Goal: Task Accomplishment & Management: Manage account settings

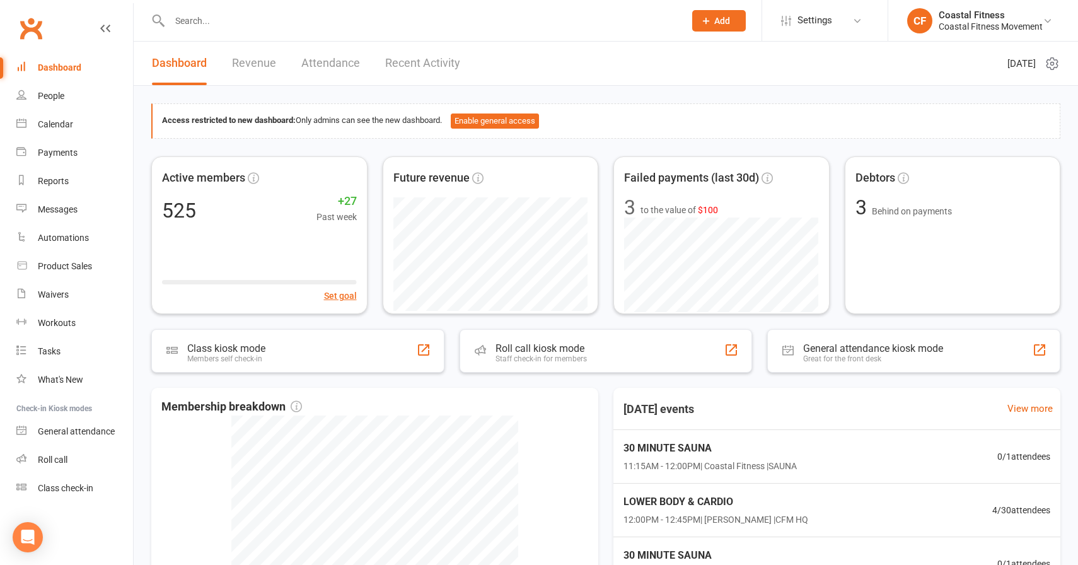
click at [245, 16] on input "text" at bounding box center [421, 21] width 510 height 18
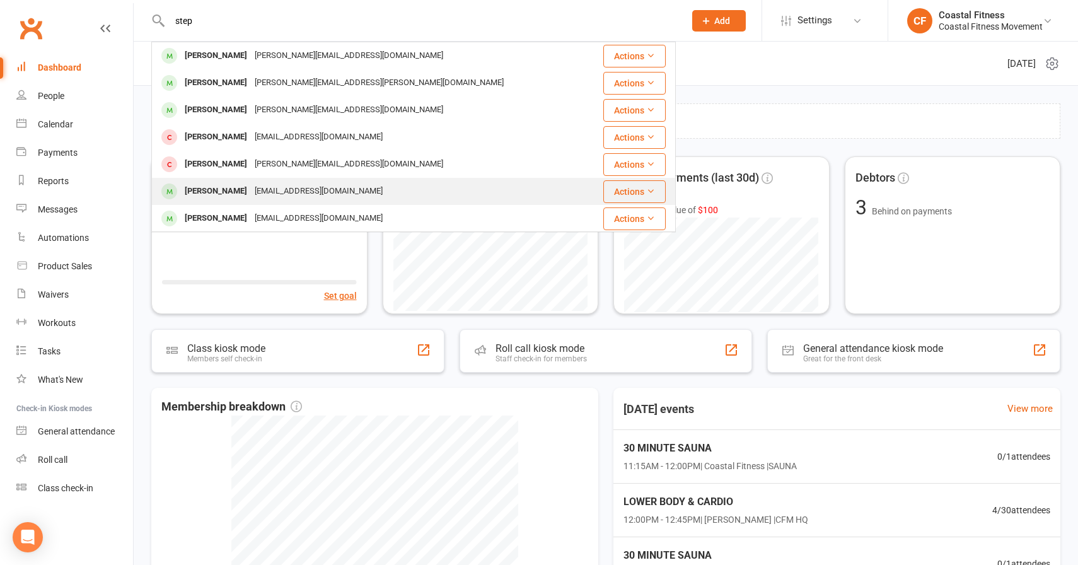
type input "step"
click at [230, 186] on div "[PERSON_NAME]" at bounding box center [216, 191] width 70 height 18
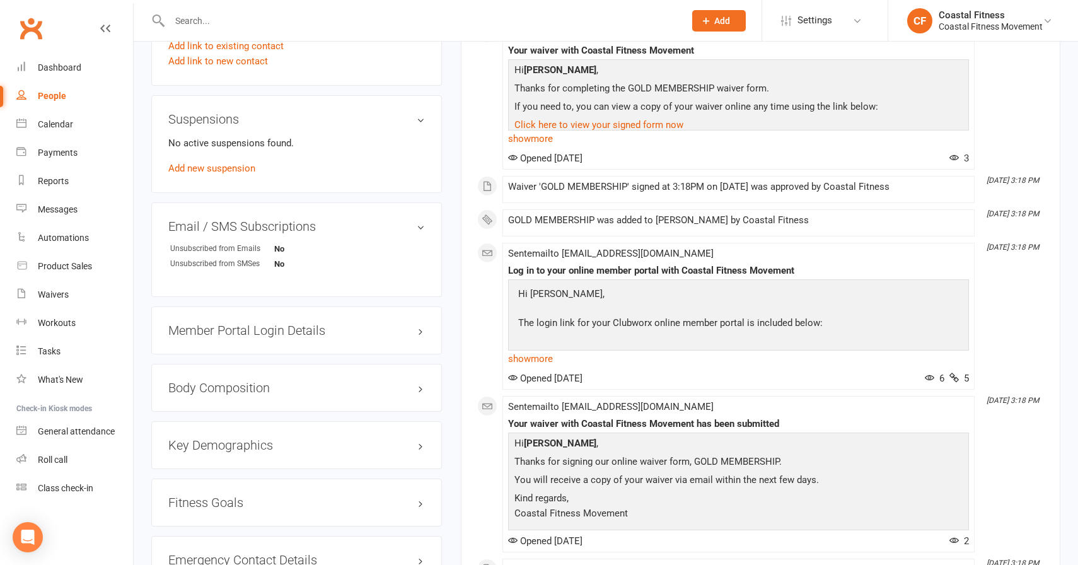
scroll to position [757, 0]
click at [421, 324] on h3 "Member Portal Login Details" at bounding box center [296, 331] width 257 height 14
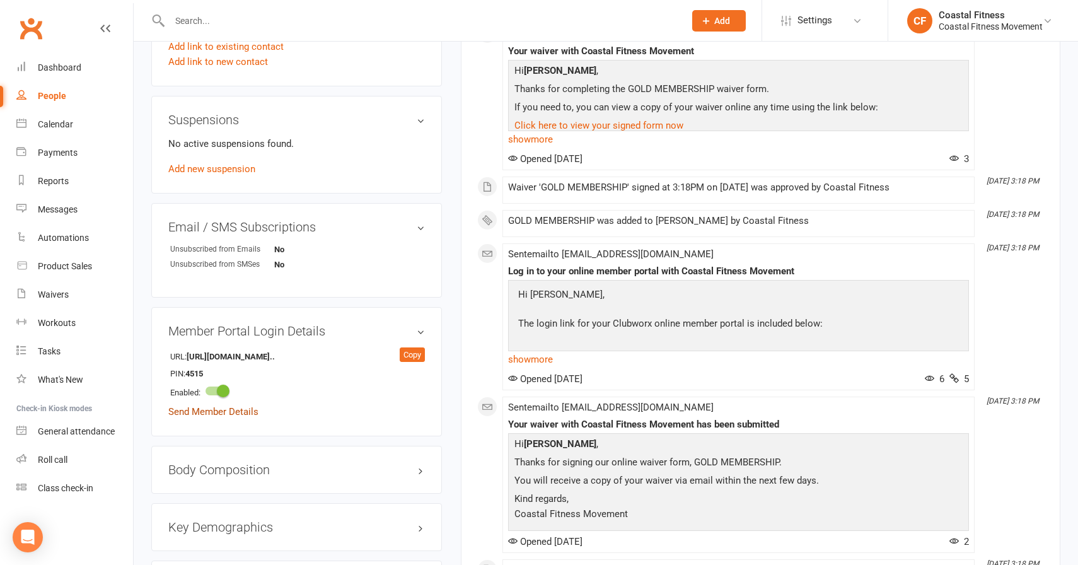
click at [225, 409] on link "Send Member Details" at bounding box center [213, 411] width 90 height 11
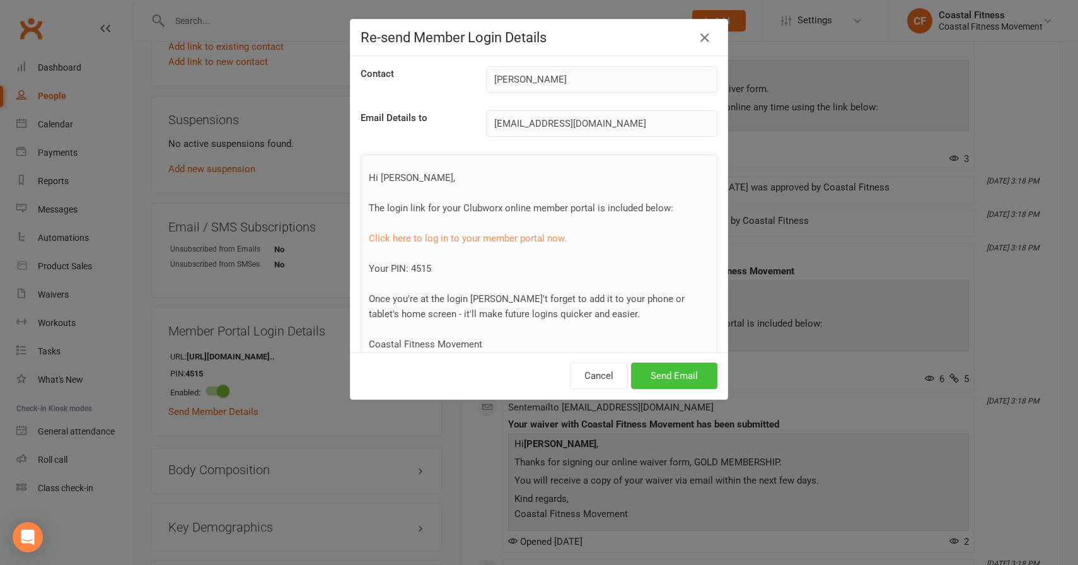
click at [663, 378] on button "Send Email" at bounding box center [674, 376] width 86 height 26
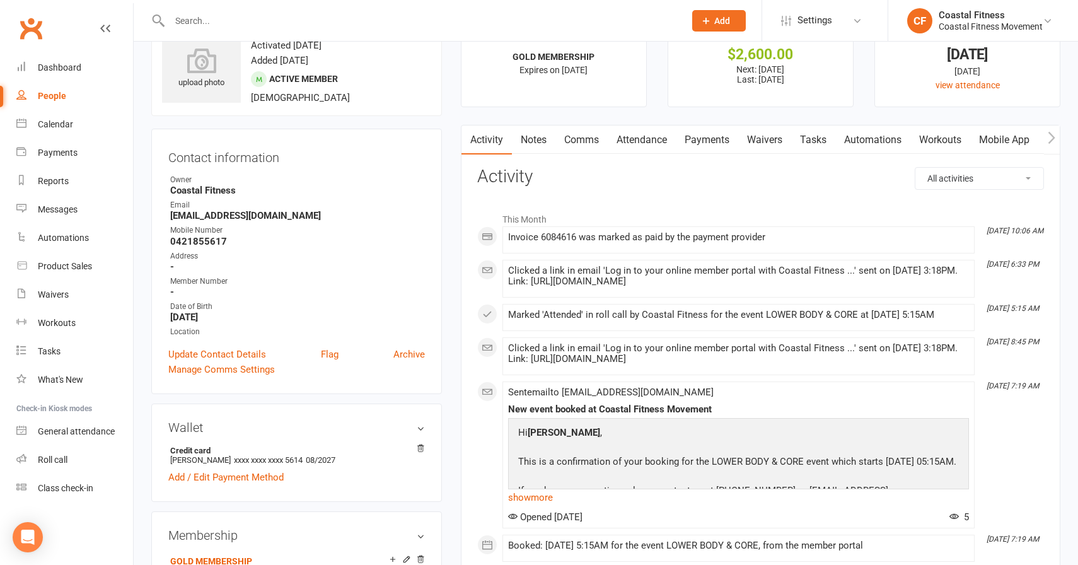
scroll to position [0, 0]
